Goal: Task Accomplishment & Management: Manage account settings

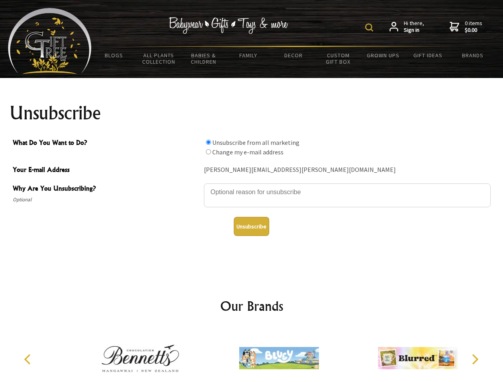
click at [370, 27] on img at bounding box center [369, 27] width 8 height 8
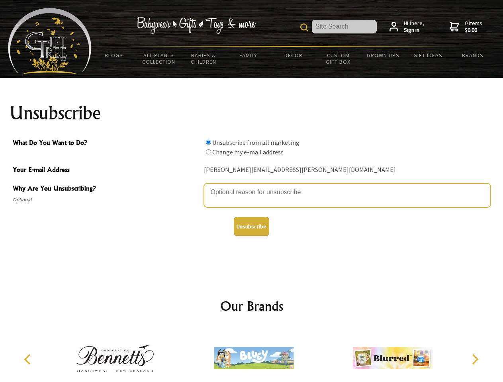
click at [252, 186] on textarea "Why Are You Unsubscribing?" at bounding box center [347, 196] width 287 height 24
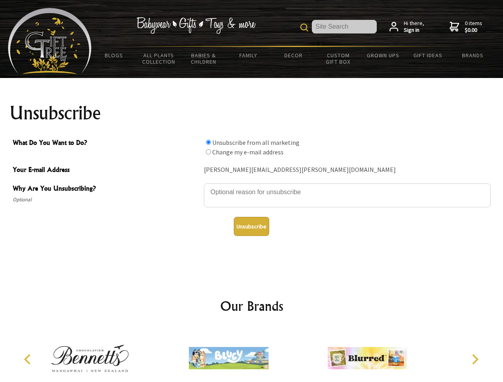
click at [208, 142] on input "What Do You Want to Do?" at bounding box center [208, 142] width 5 height 5
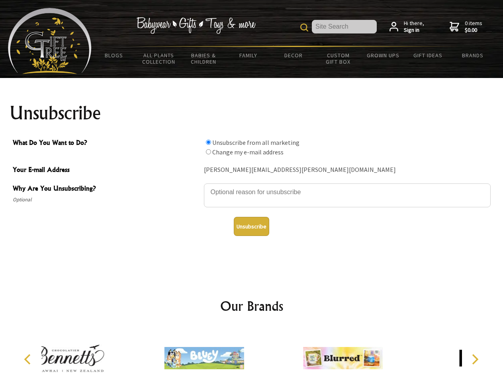
click at [208, 152] on input "What Do You Want to Do?" at bounding box center [208, 151] width 5 height 5
radio input "true"
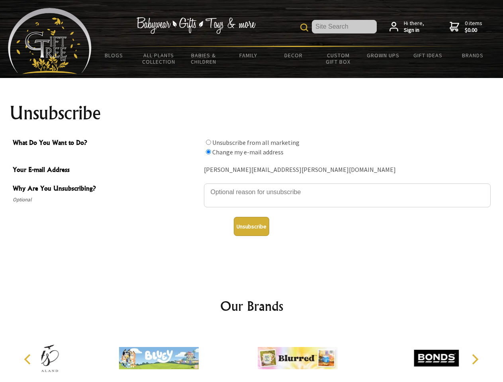
click at [251, 227] on button "Unsubscribe" at bounding box center [251, 226] width 35 height 19
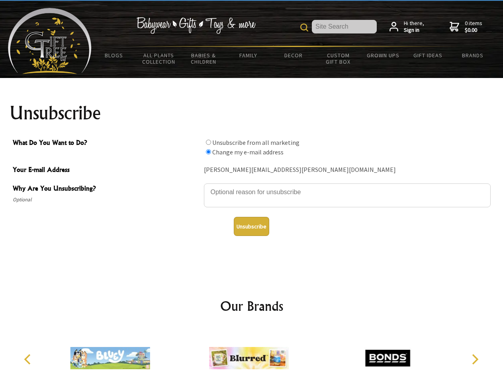
click at [29, 360] on icon "Previous" at bounding box center [28, 359] width 10 height 10
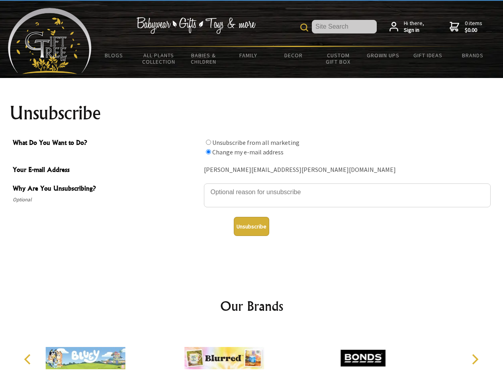
click at [475, 360] on icon "Next" at bounding box center [474, 359] width 10 height 10
